Goal: Task Accomplishment & Management: Manage account settings

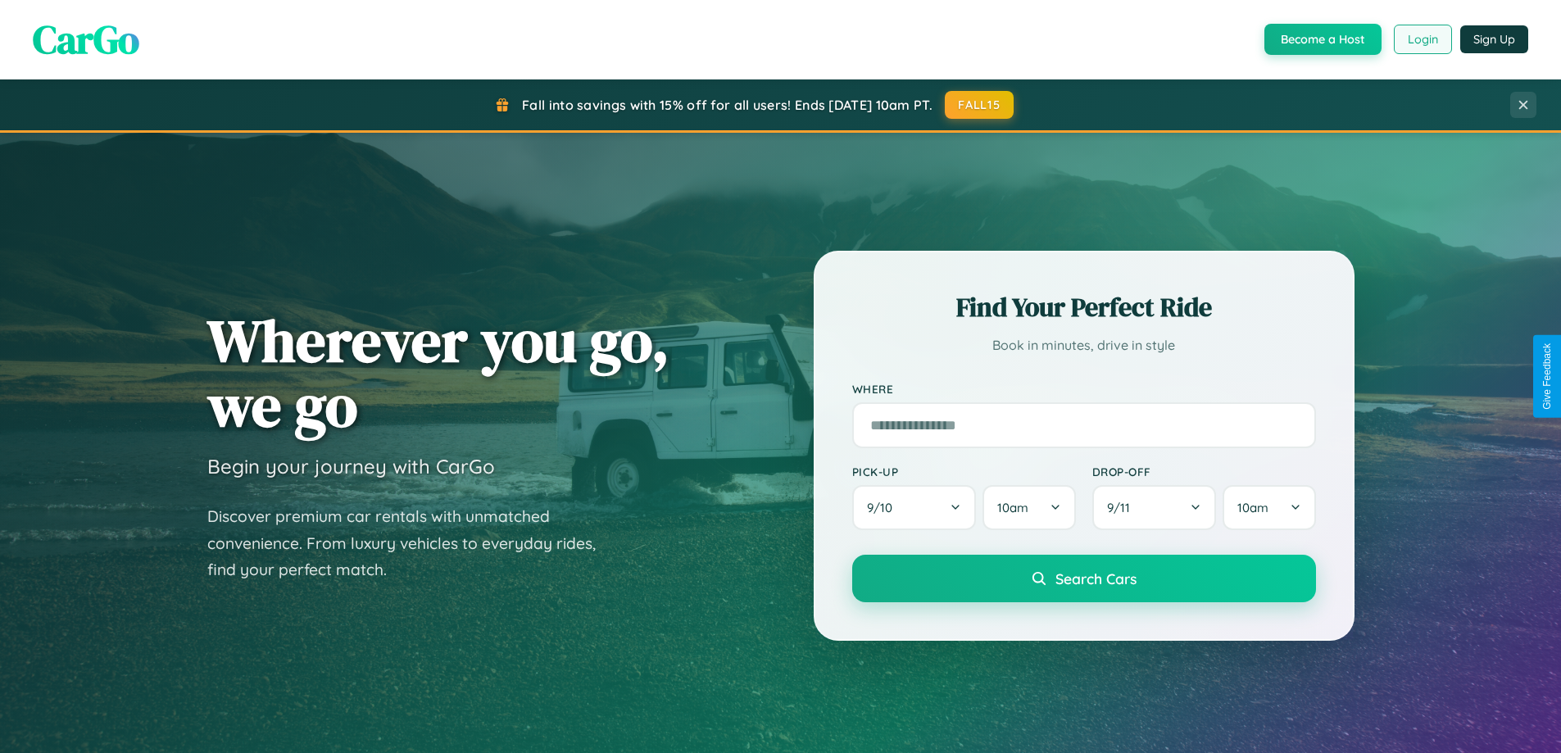
click at [1422, 39] on button "Login" at bounding box center [1423, 40] width 58 height 30
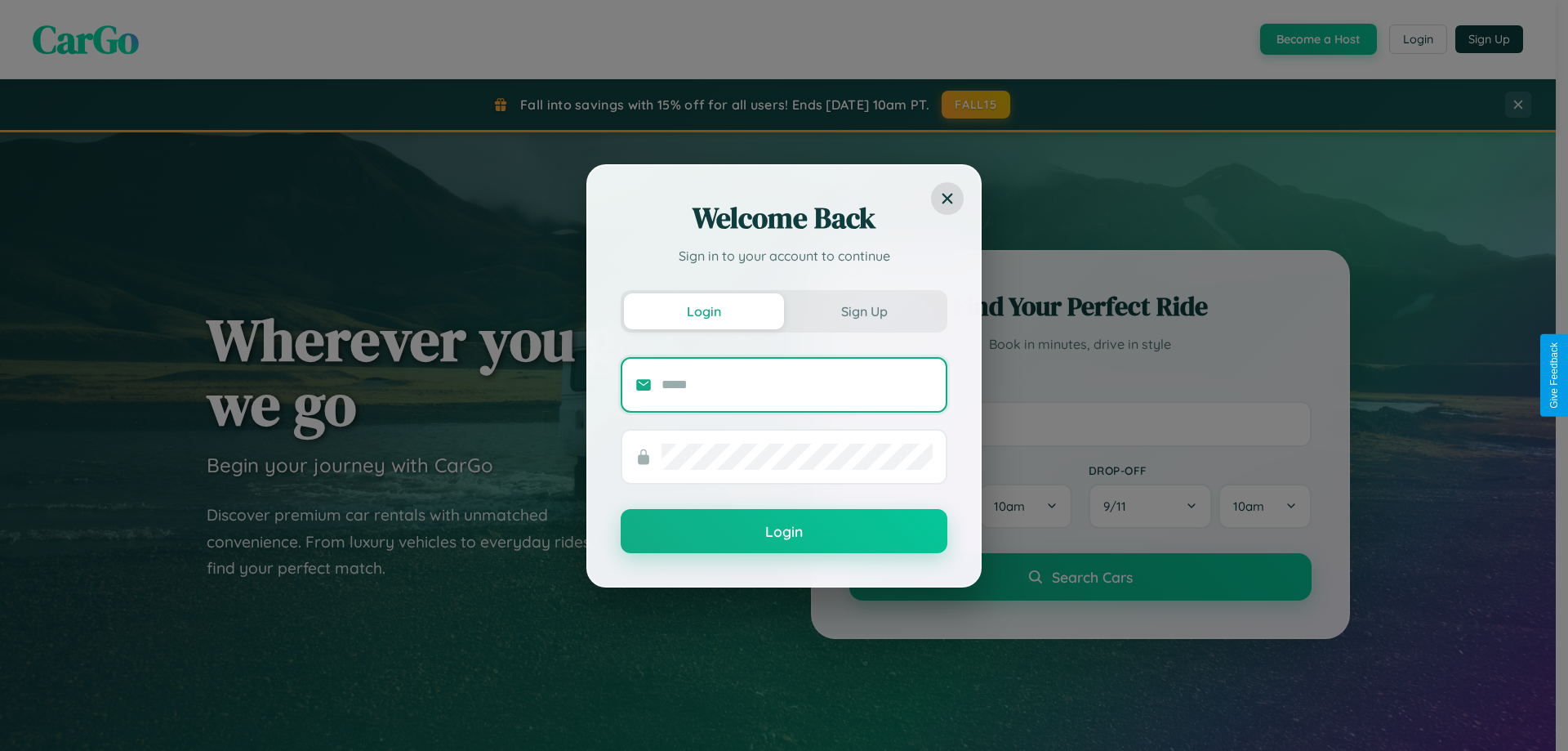
click at [797, 384] on input "text" at bounding box center [797, 385] width 271 height 26
type input "**********"
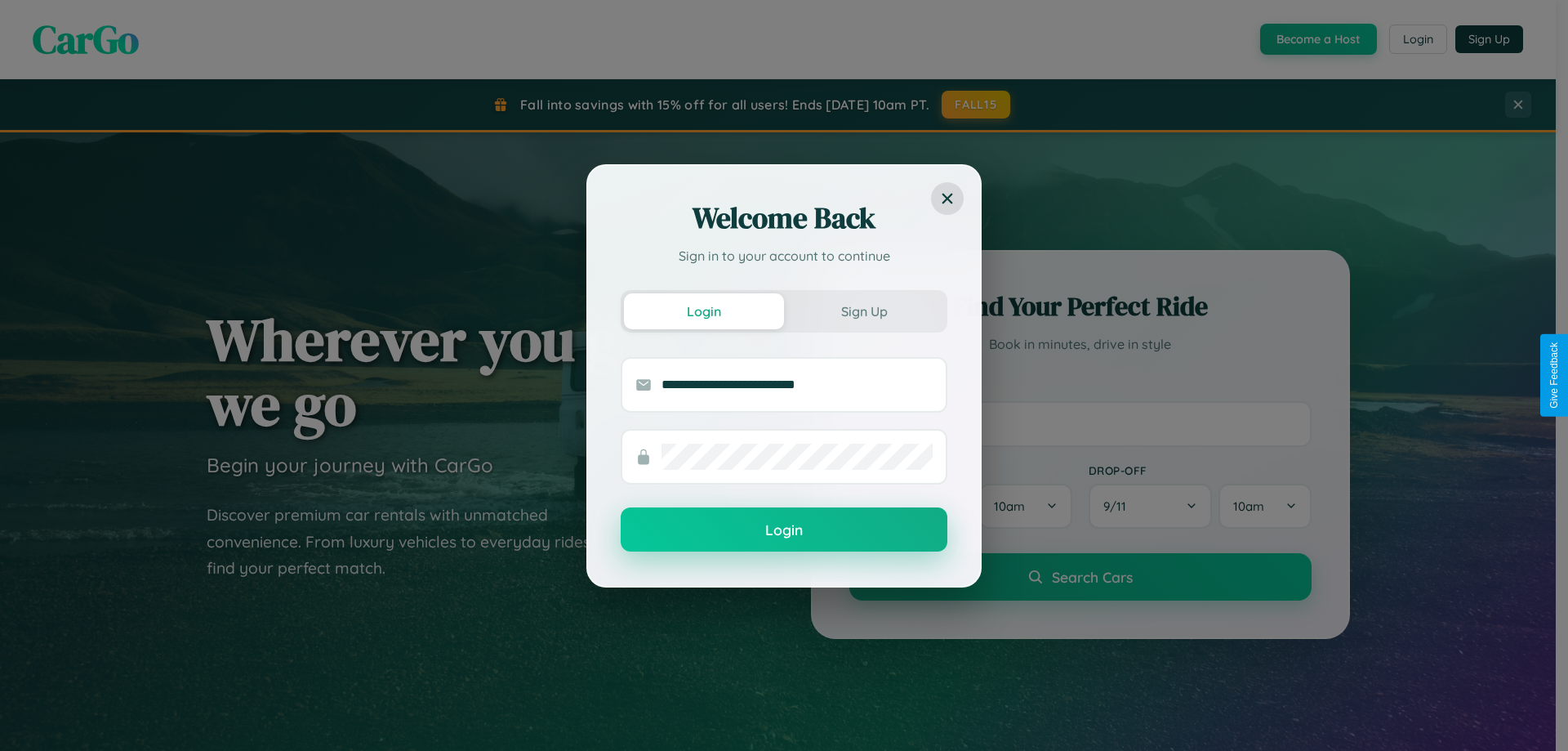
click at [784, 531] on button "Login" at bounding box center [784, 530] width 327 height 44
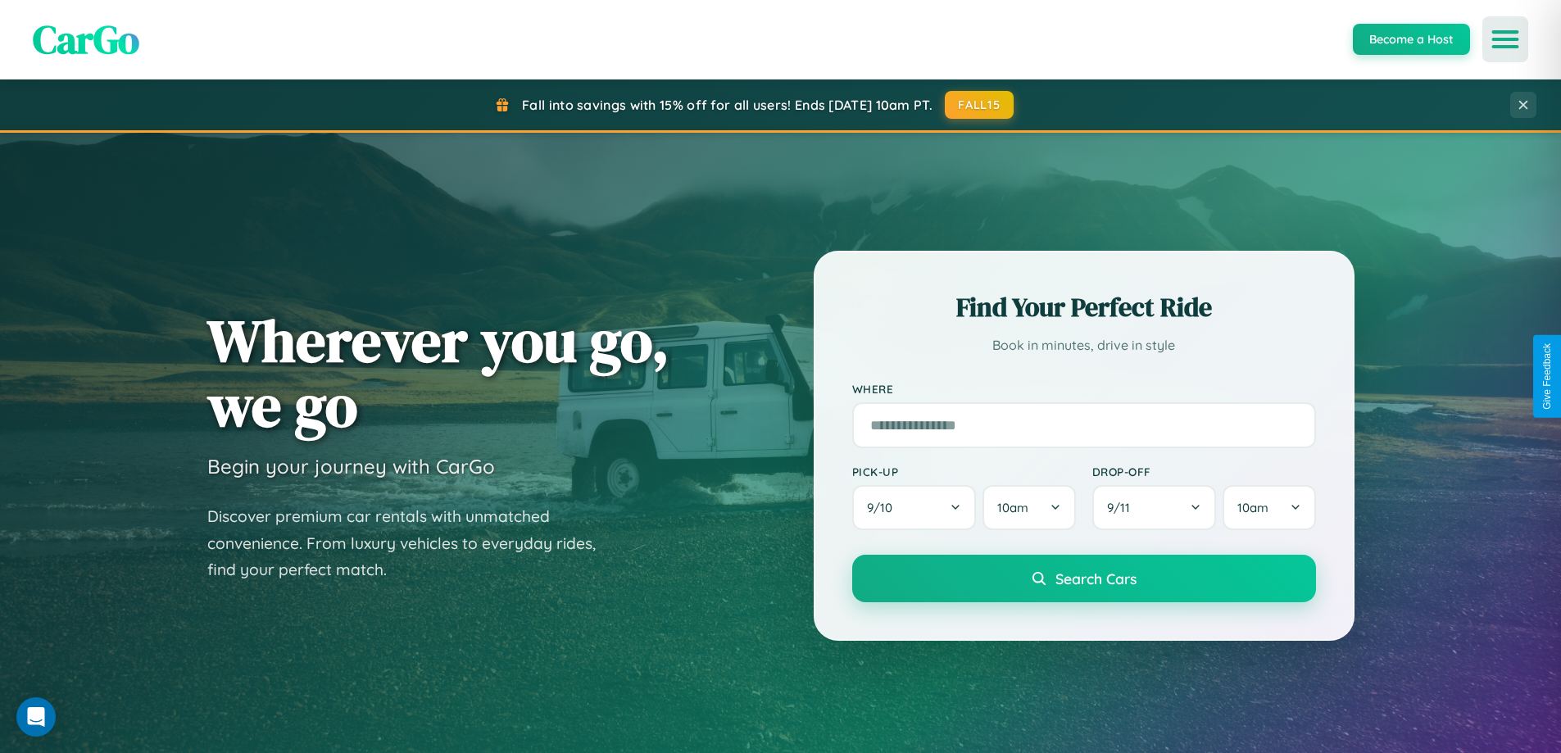
click at [1505, 39] on icon "Open menu" at bounding box center [1506, 39] width 24 height 15
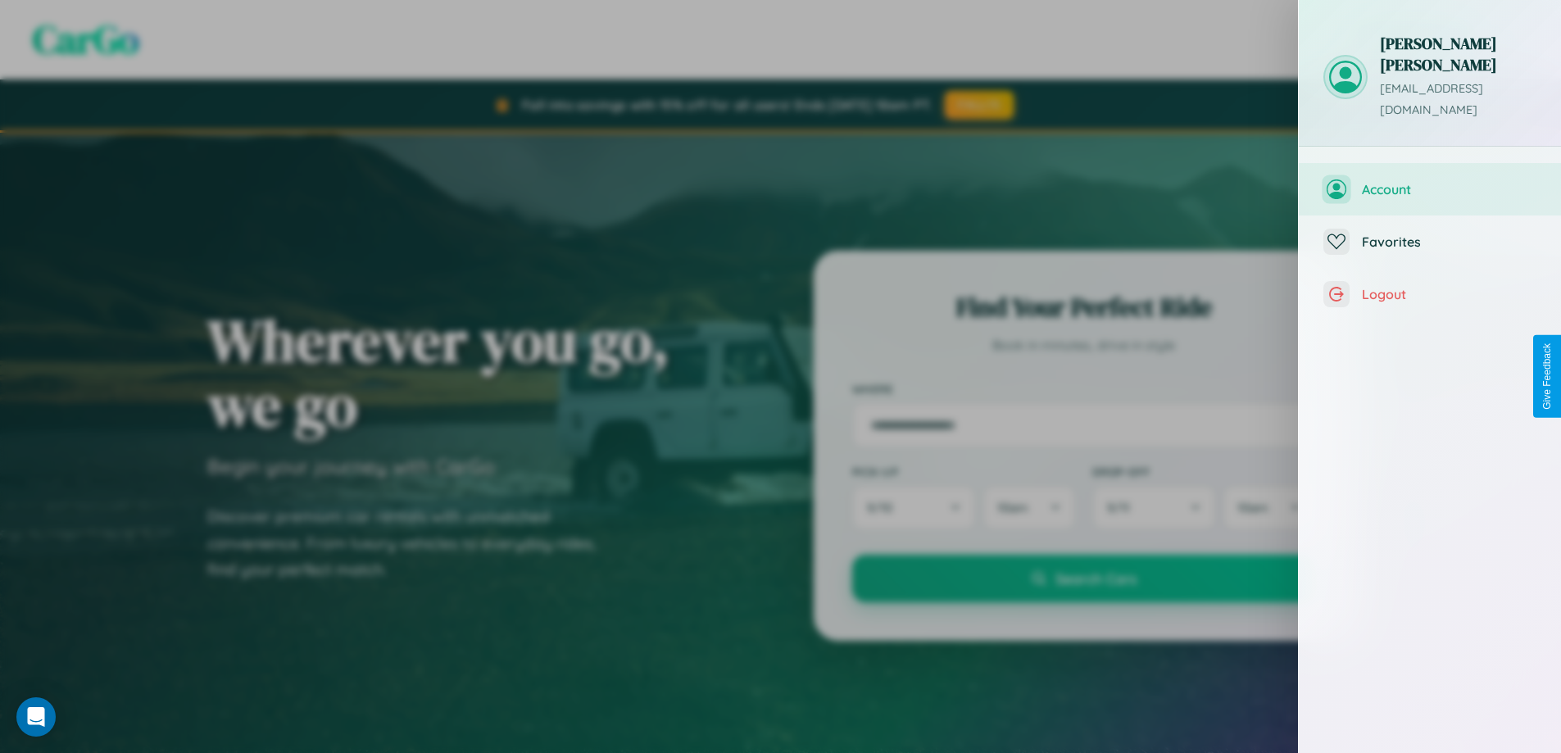
click at [1430, 181] on span "Account" at bounding box center [1449, 189] width 175 height 16
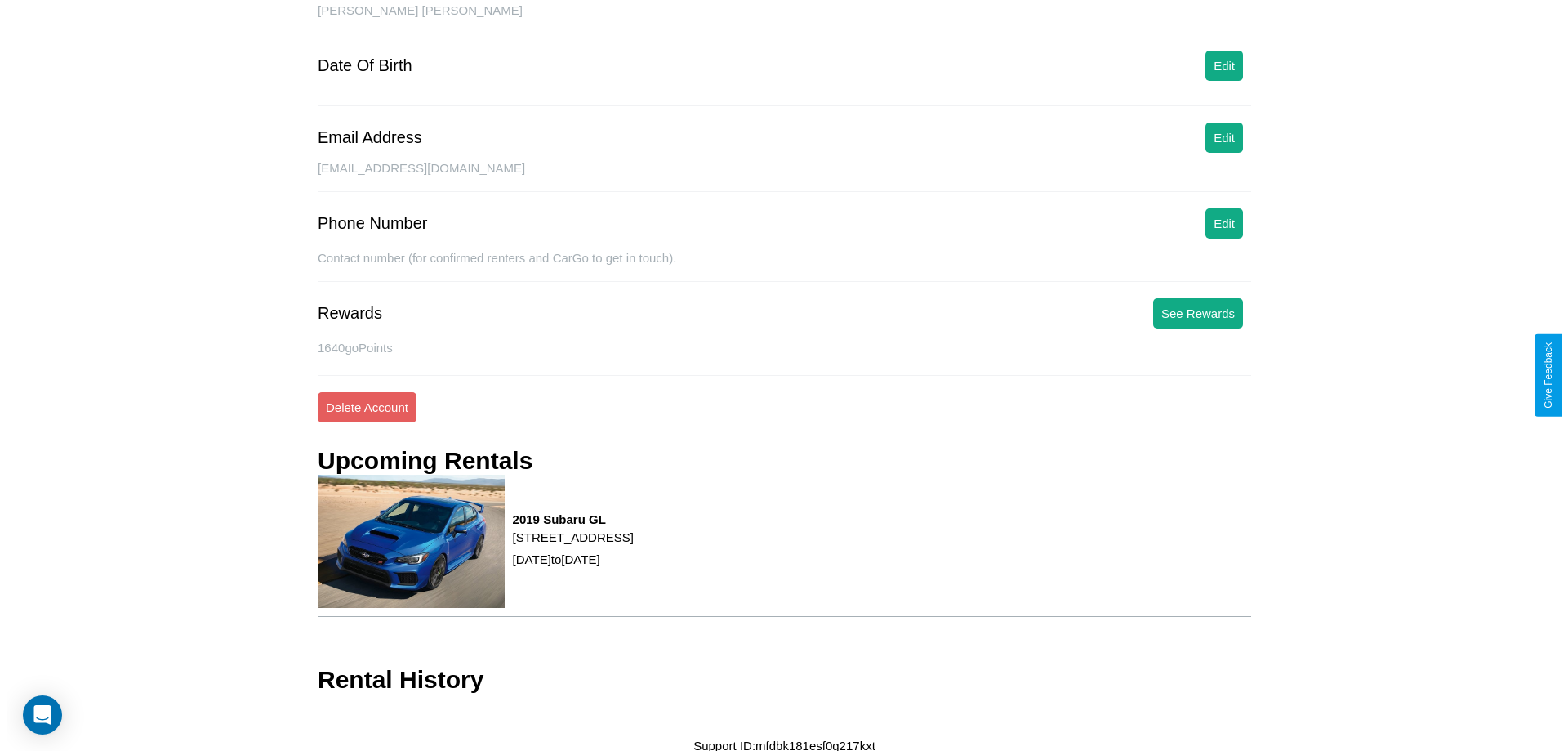
scroll to position [182, 0]
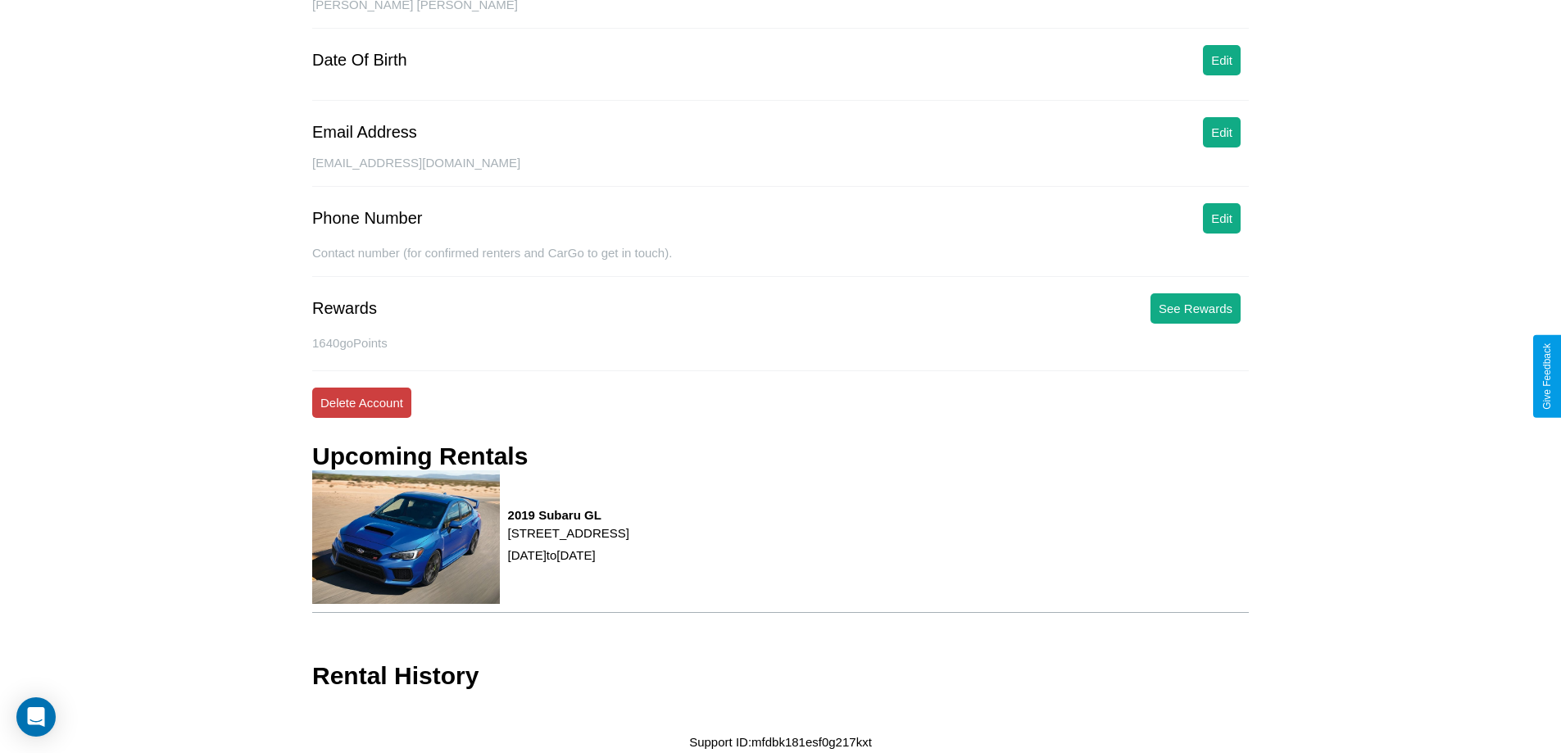
click at [361, 402] on button "Delete Account" at bounding box center [361, 403] width 99 height 30
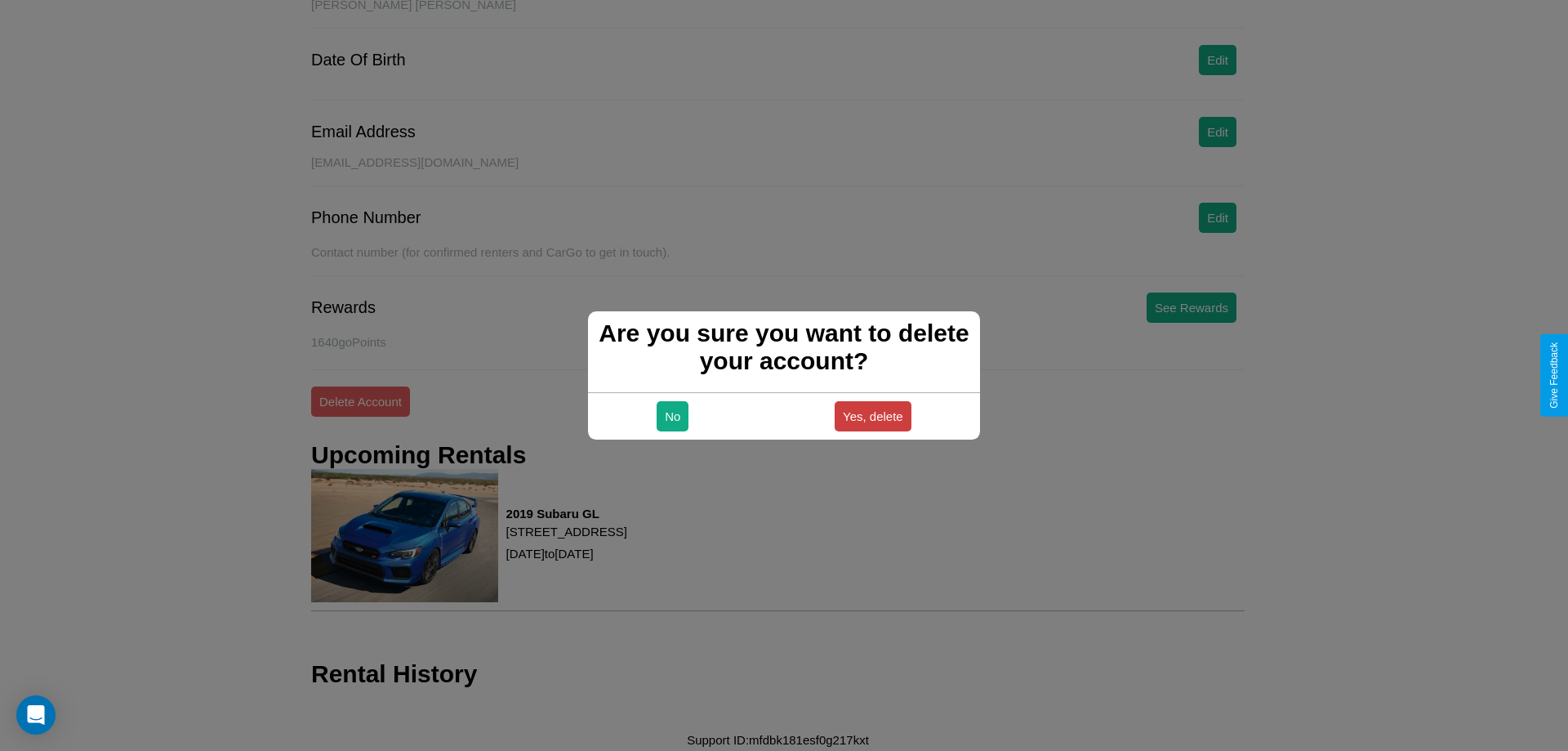
click at [872, 416] on button "Yes, delete" at bounding box center [873, 416] width 77 height 30
